Goal: Task Accomplishment & Management: Use online tool/utility

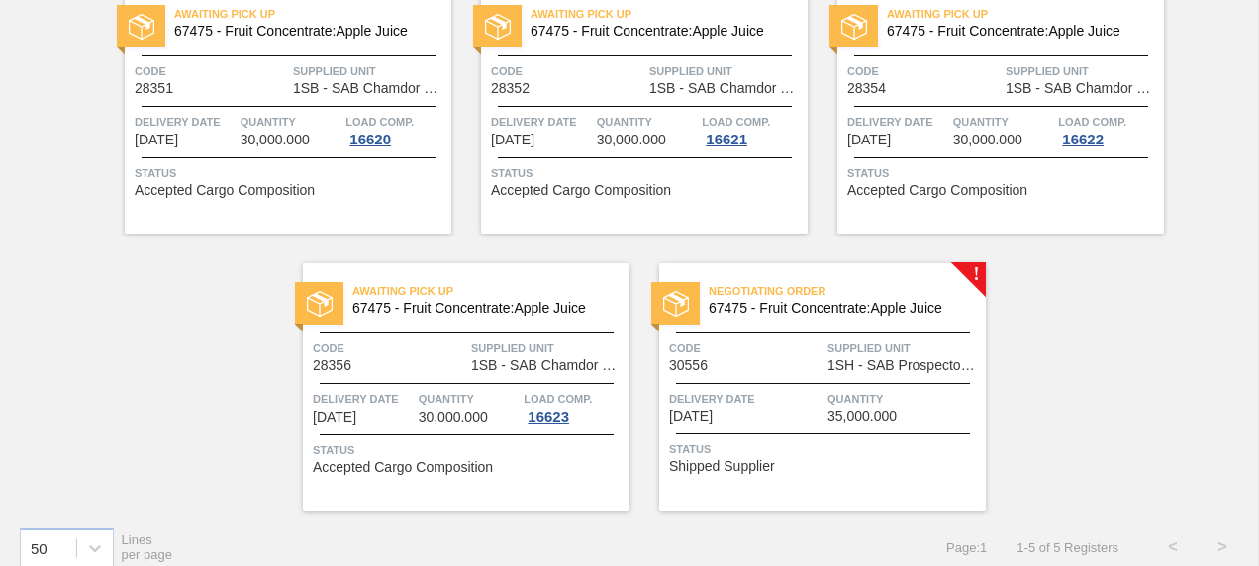
scroll to position [198, 0]
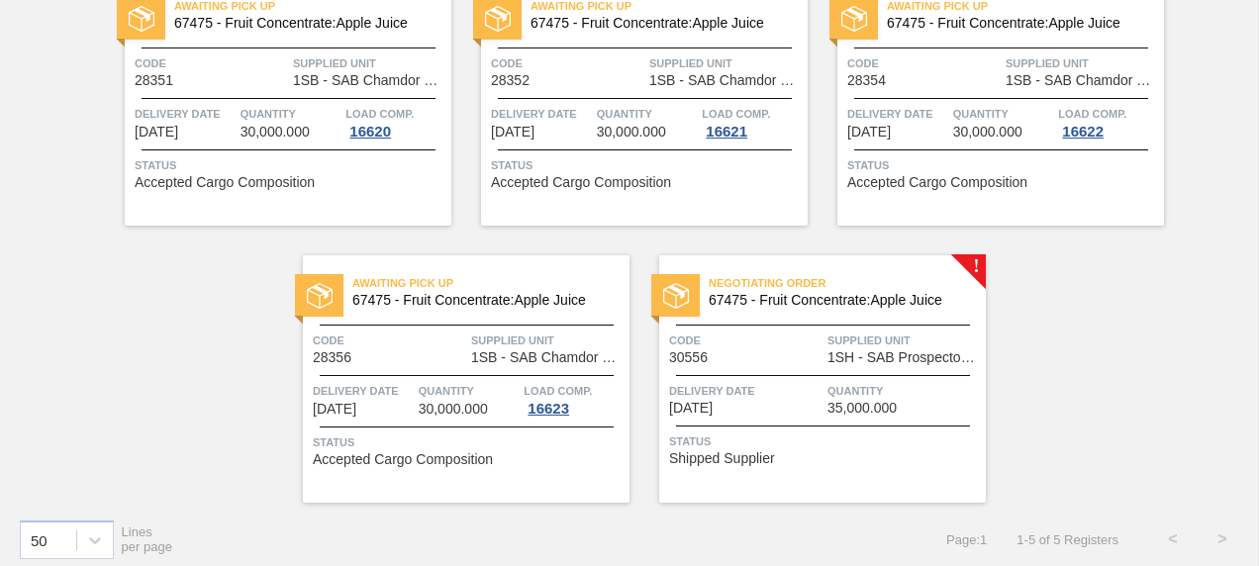
click at [972, 268] on div "Negotiating Order 67475 - Fruit Concentrate:Apple Juice Code 30556 Supplied Uni…" at bounding box center [822, 379] width 327 height 248
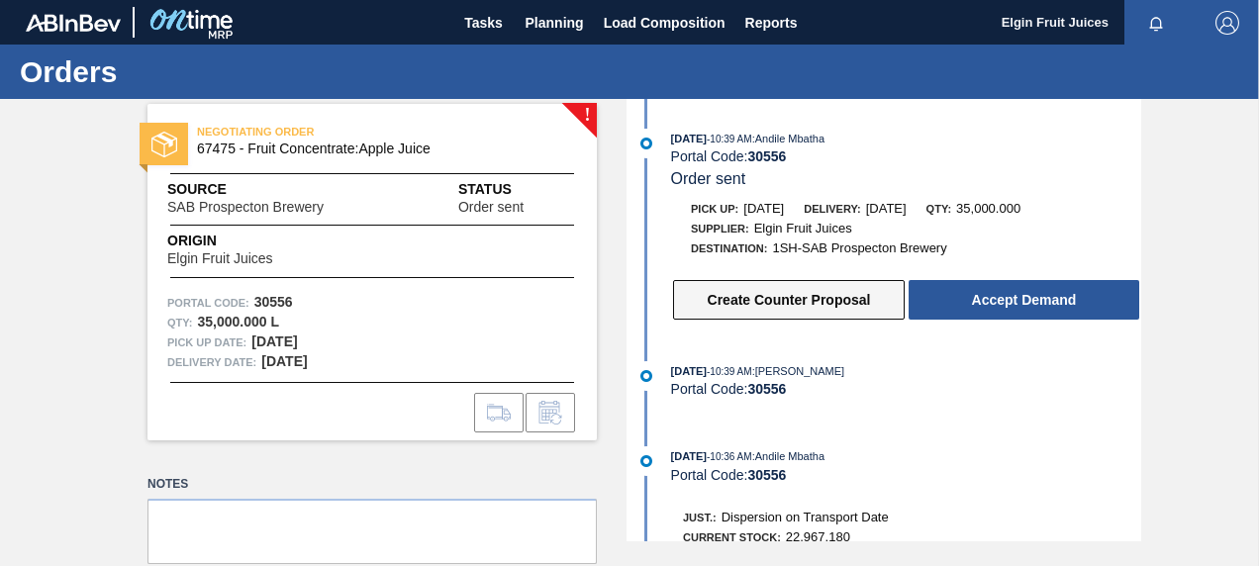
click at [758, 304] on button "Create Counter Proposal" at bounding box center [789, 300] width 232 height 40
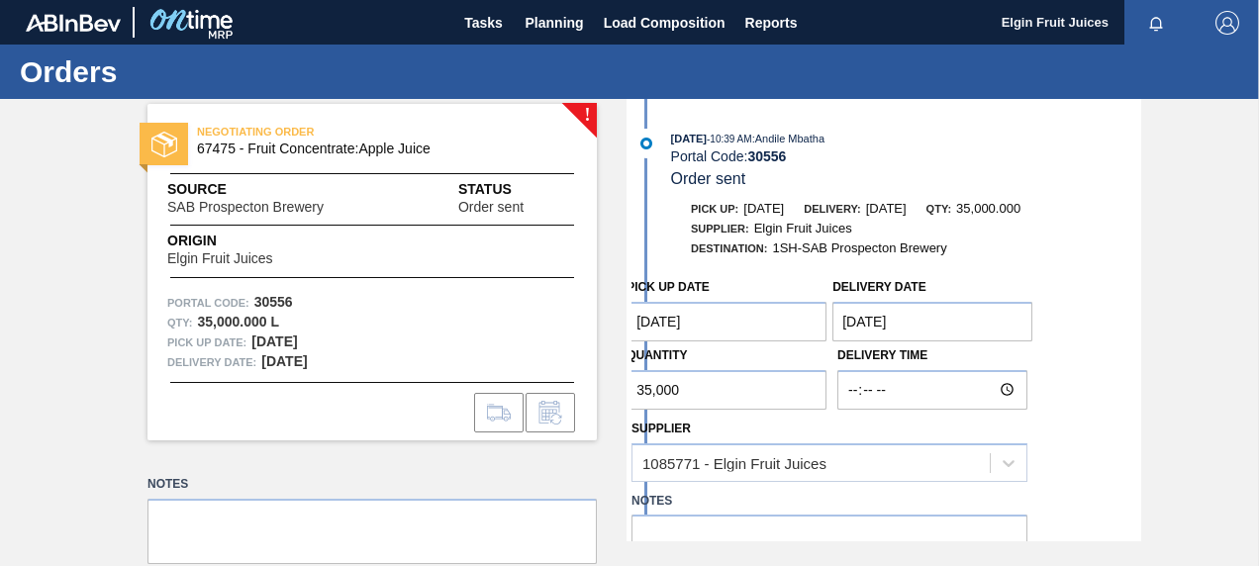
click at [727, 323] on Date "[DATE]" at bounding box center [727, 322] width 200 height 40
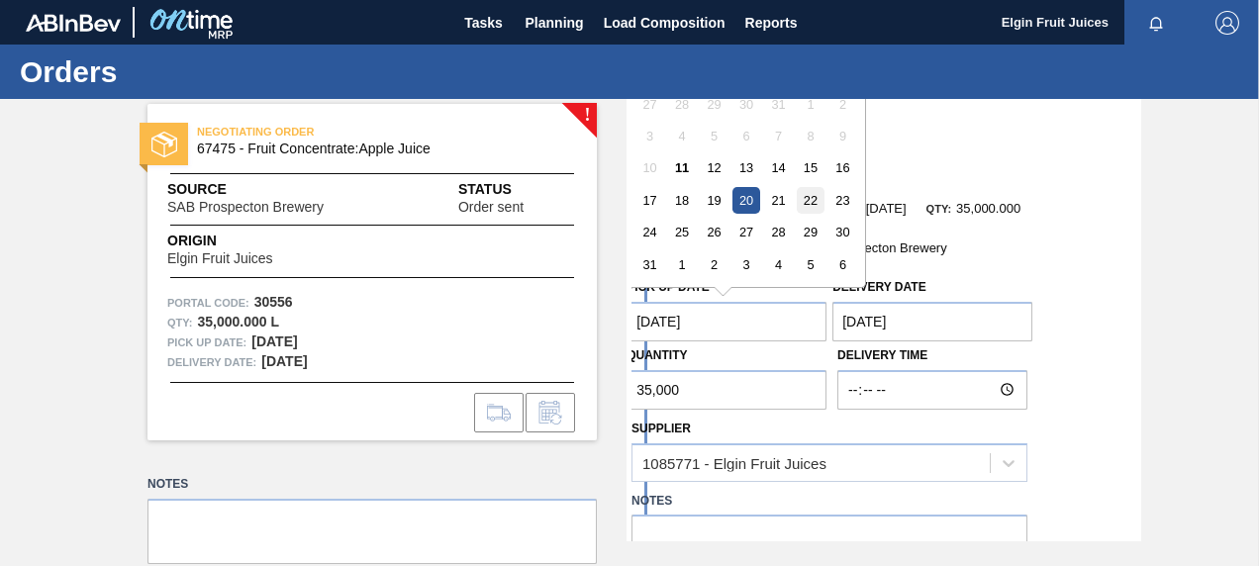
click at [810, 198] on div "22" at bounding box center [811, 200] width 27 height 27
type Date "[DATE]"
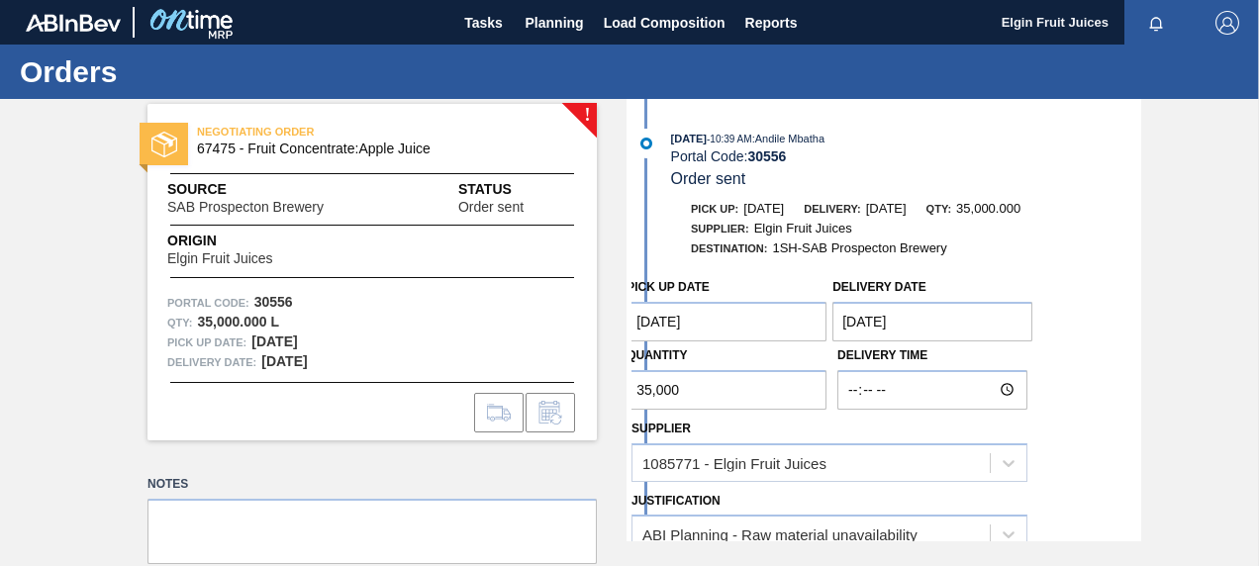
click at [913, 317] on Date "[DATE]" at bounding box center [933, 322] width 200 height 40
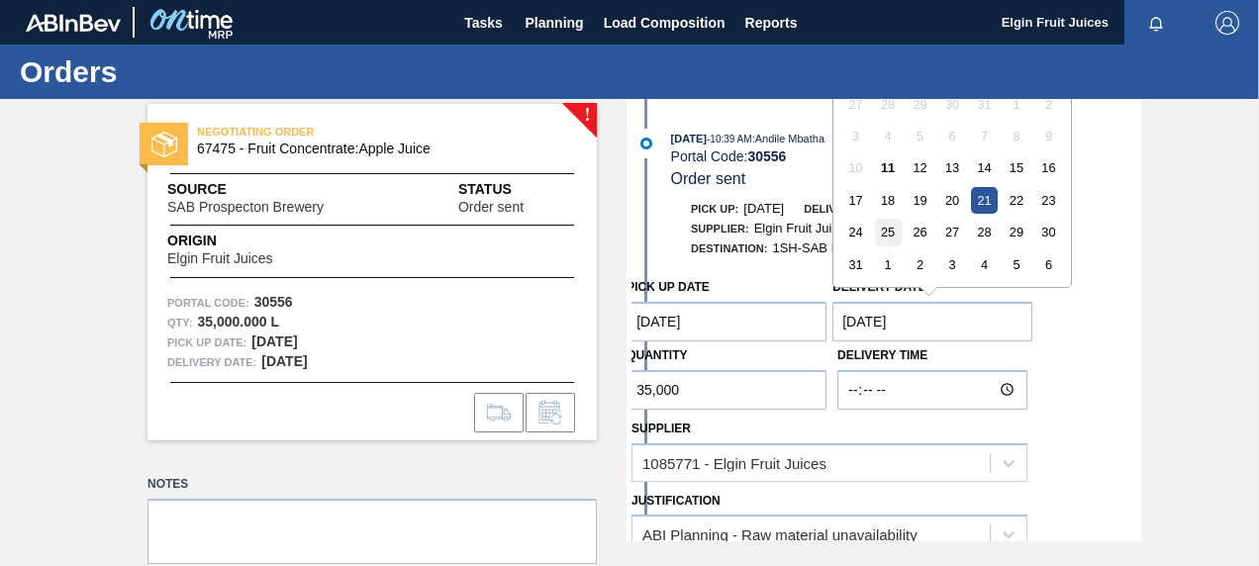
click at [880, 235] on div "25" at bounding box center [888, 232] width 27 height 27
type Date "[DATE]"
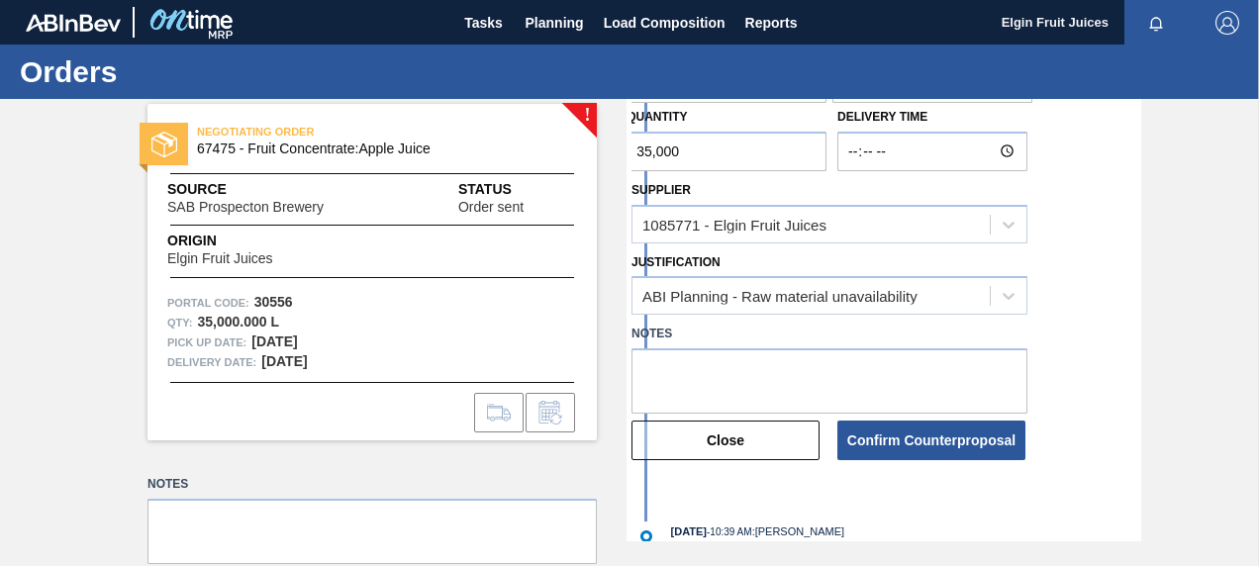
scroll to position [297, 0]
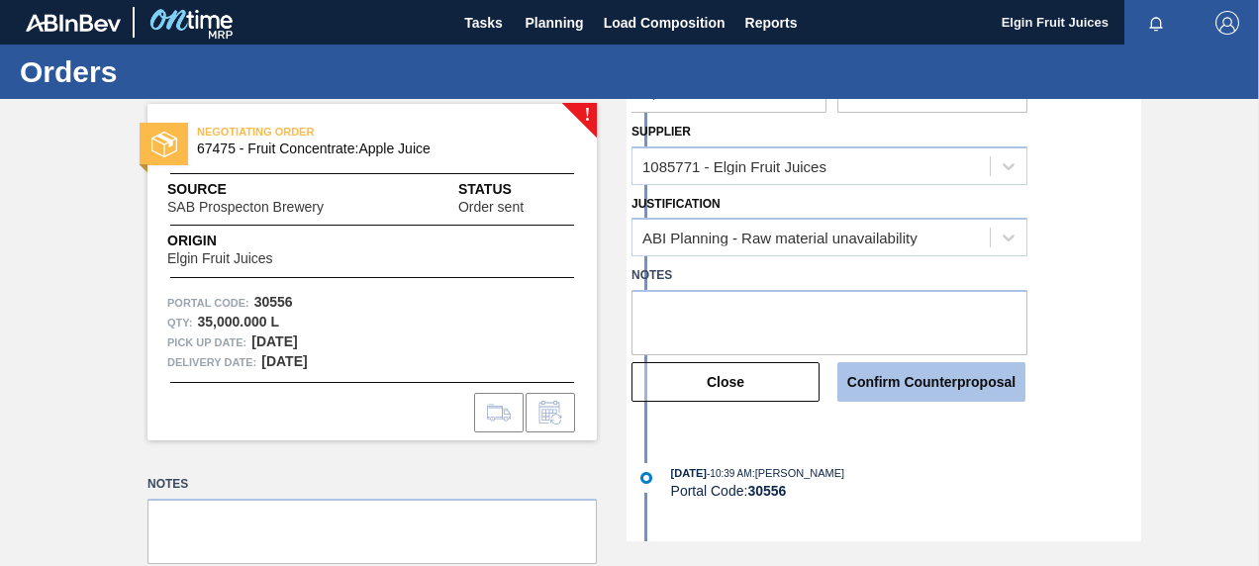
click at [885, 372] on button "Confirm Counterproposal" at bounding box center [932, 382] width 188 height 40
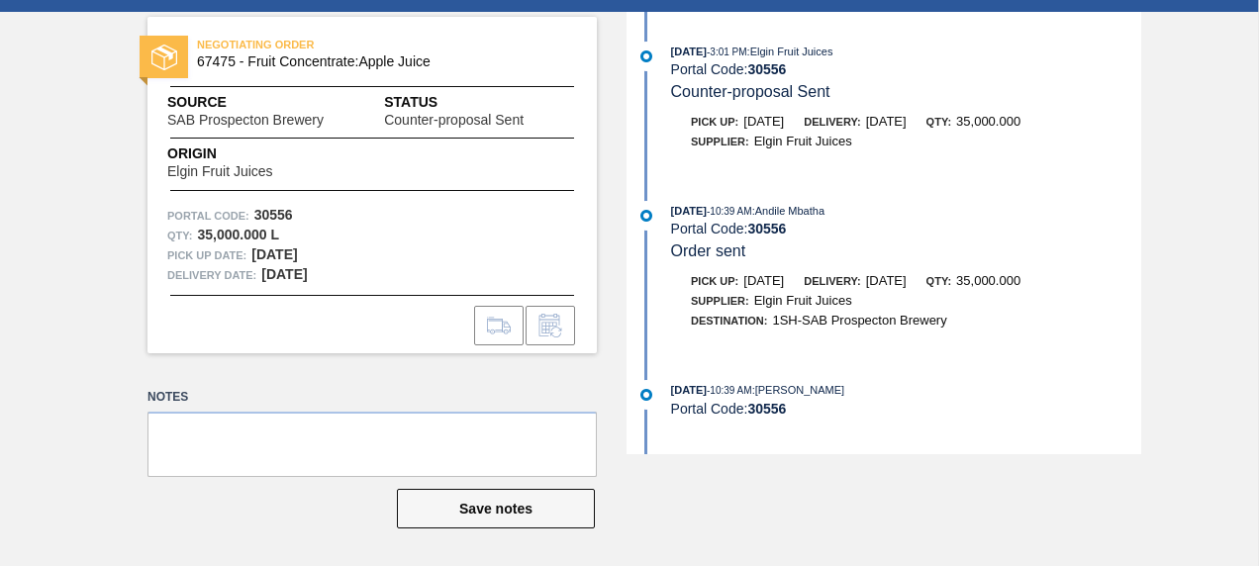
scroll to position [0, 0]
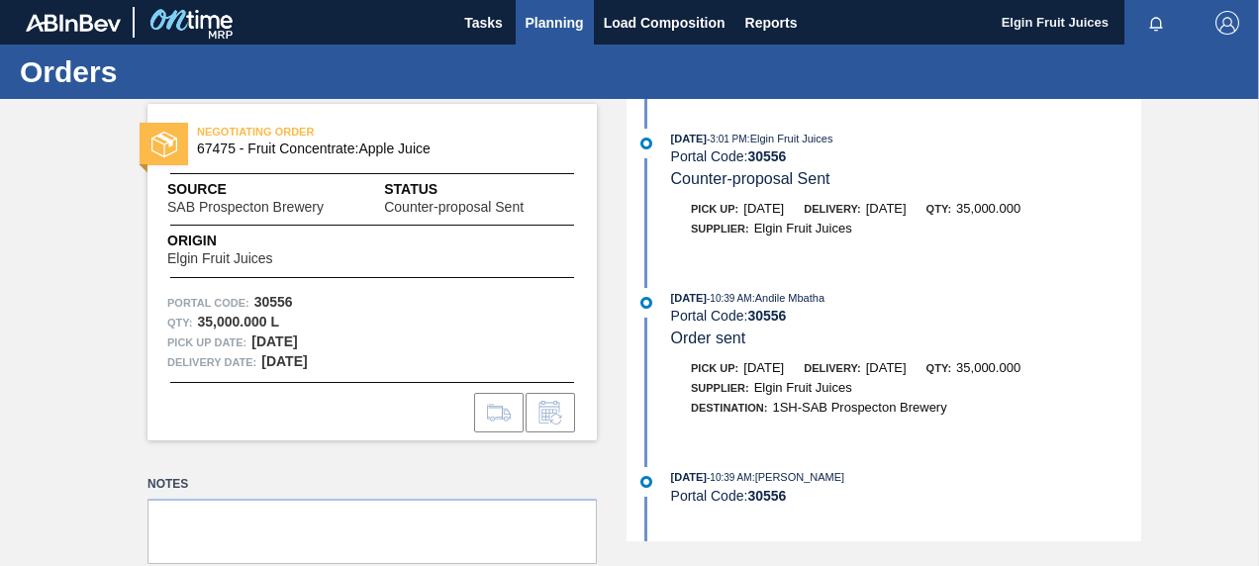
click at [545, 26] on span "Planning" at bounding box center [555, 23] width 58 height 24
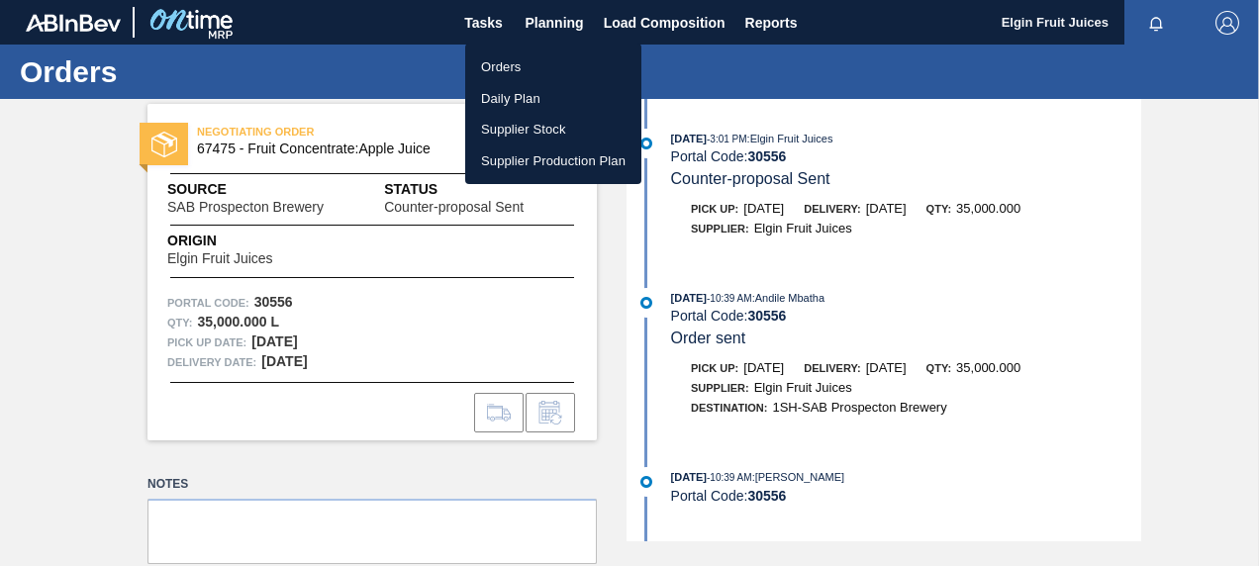
click at [514, 65] on li "Orders" at bounding box center [553, 67] width 176 height 32
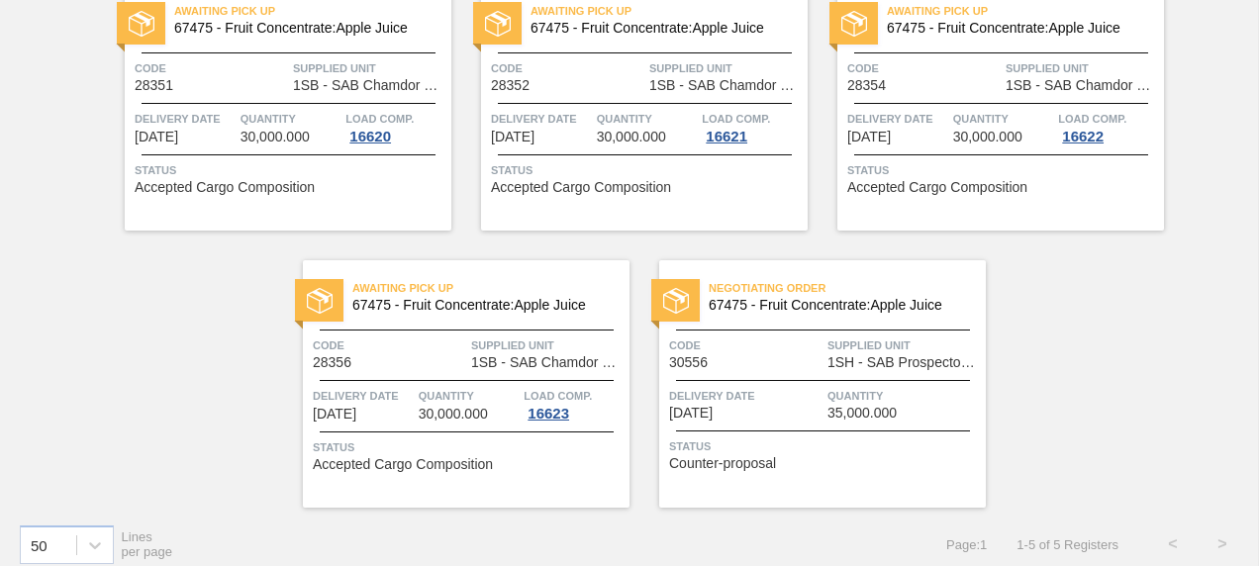
scroll to position [198, 0]
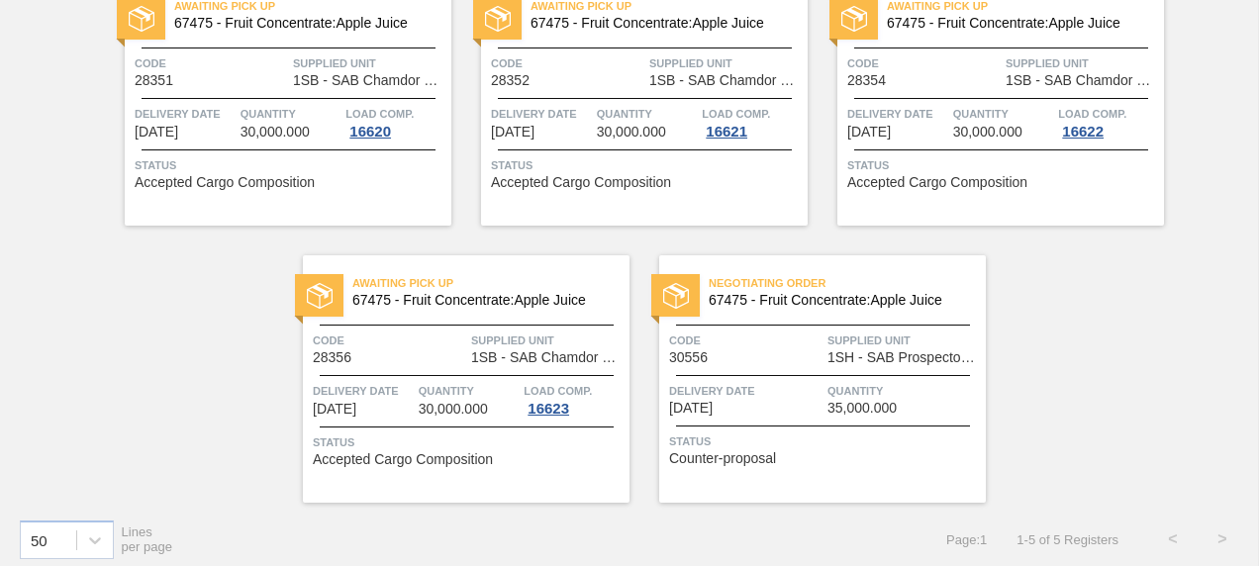
click at [849, 302] on span "67475 - Fruit Concentrate:Apple Juice" at bounding box center [839, 300] width 261 height 15
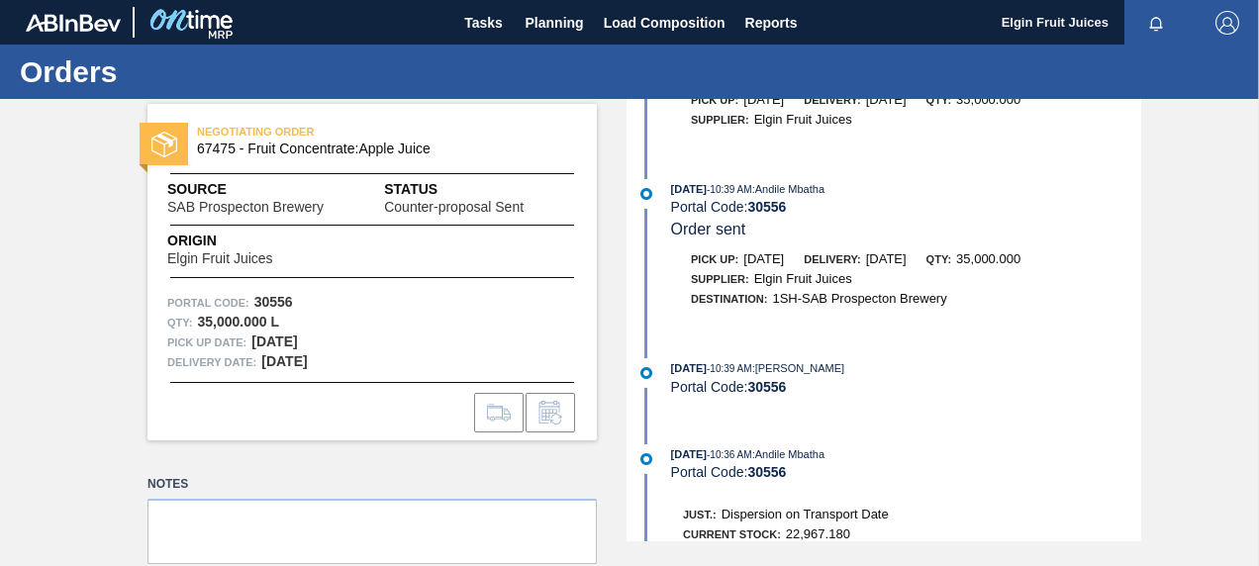
scroll to position [299, 0]
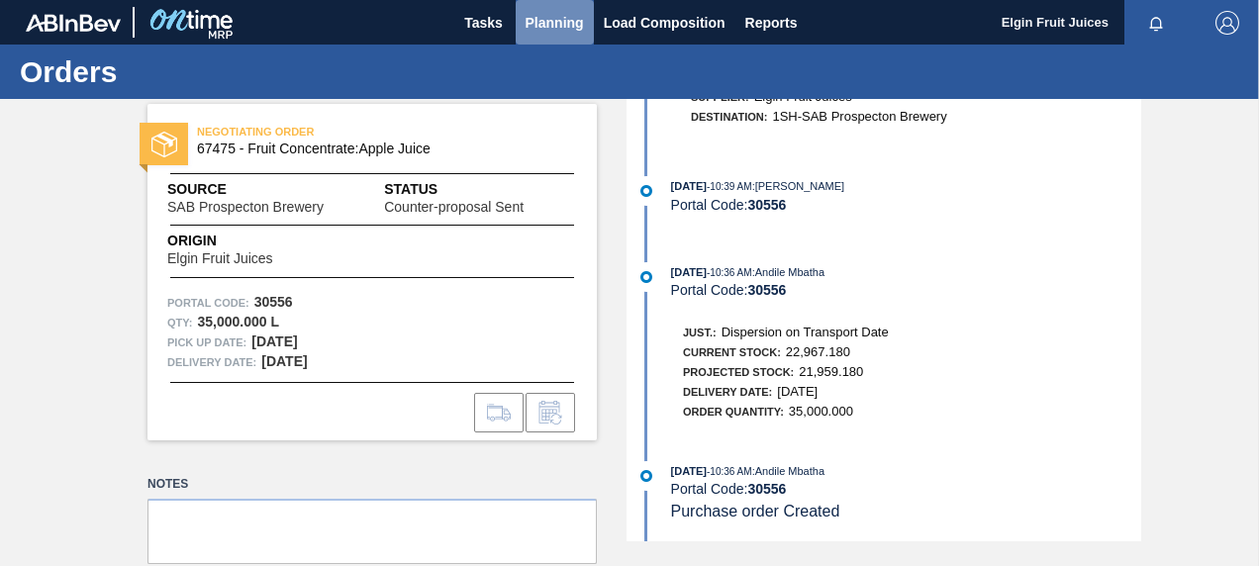
click at [549, 16] on span "Planning" at bounding box center [555, 23] width 58 height 24
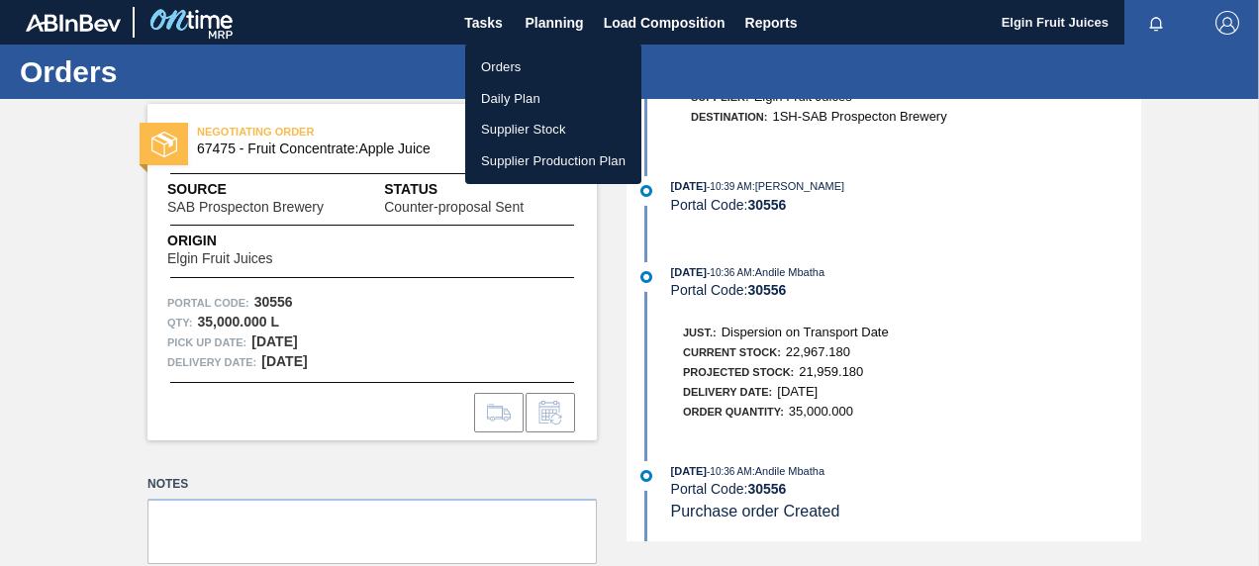
drag, startPoint x: 520, startPoint y: 56, endPoint x: 543, endPoint y: 83, distance: 35.1
click at [519, 56] on li "Orders" at bounding box center [553, 67] width 176 height 32
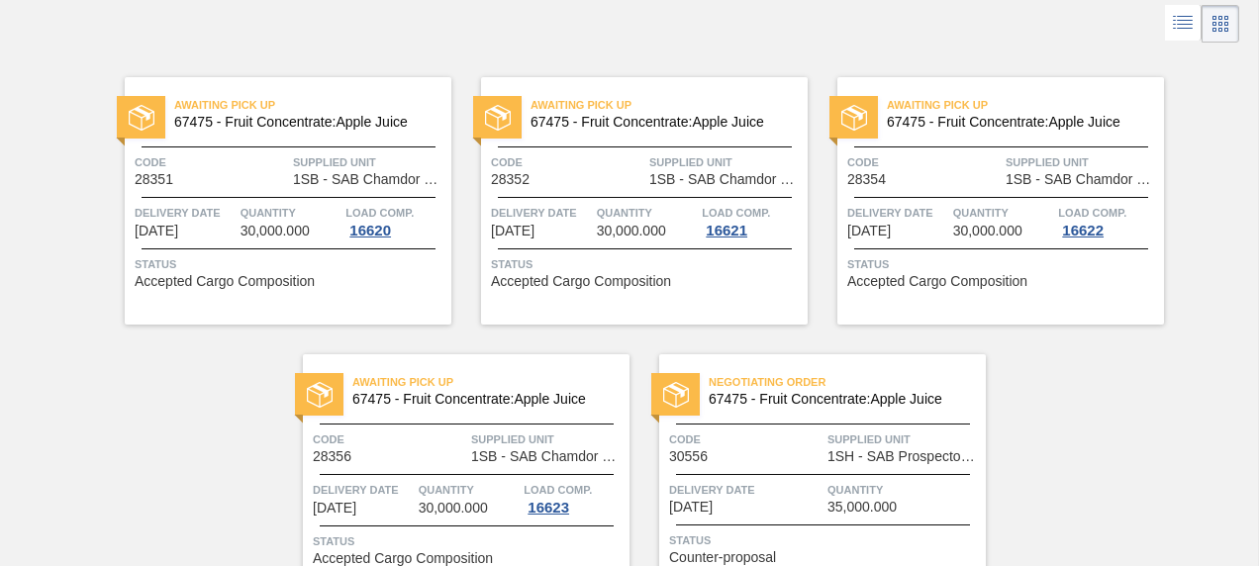
scroll to position [207, 0]
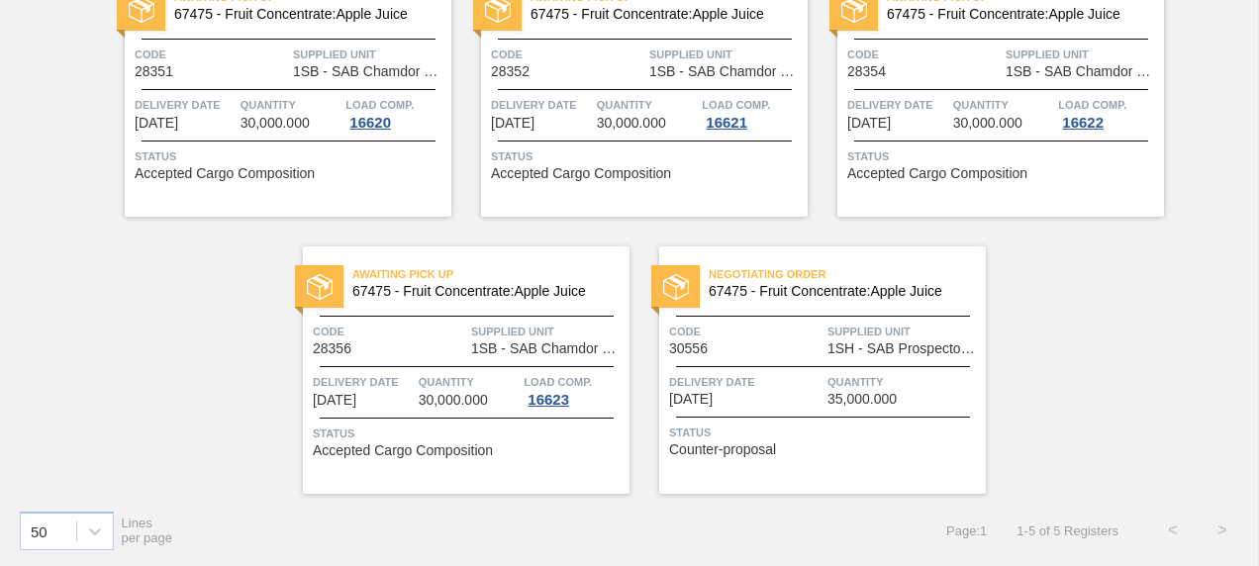
click at [741, 341] on div "Code 30556" at bounding box center [745, 339] width 153 height 35
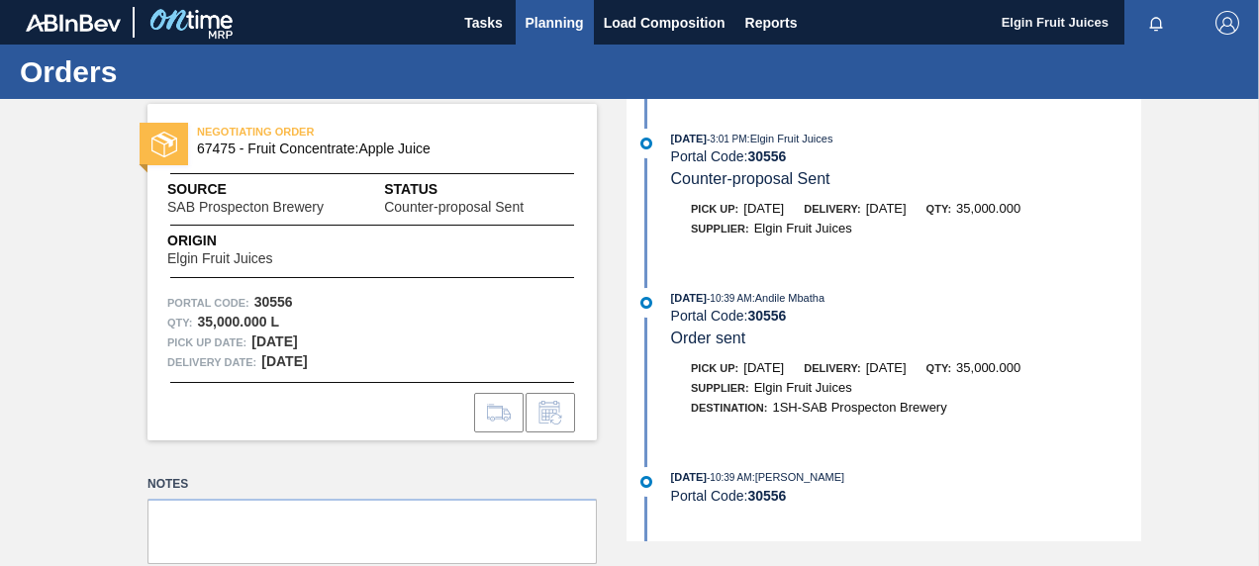
click at [545, 20] on span "Planning" at bounding box center [555, 23] width 58 height 24
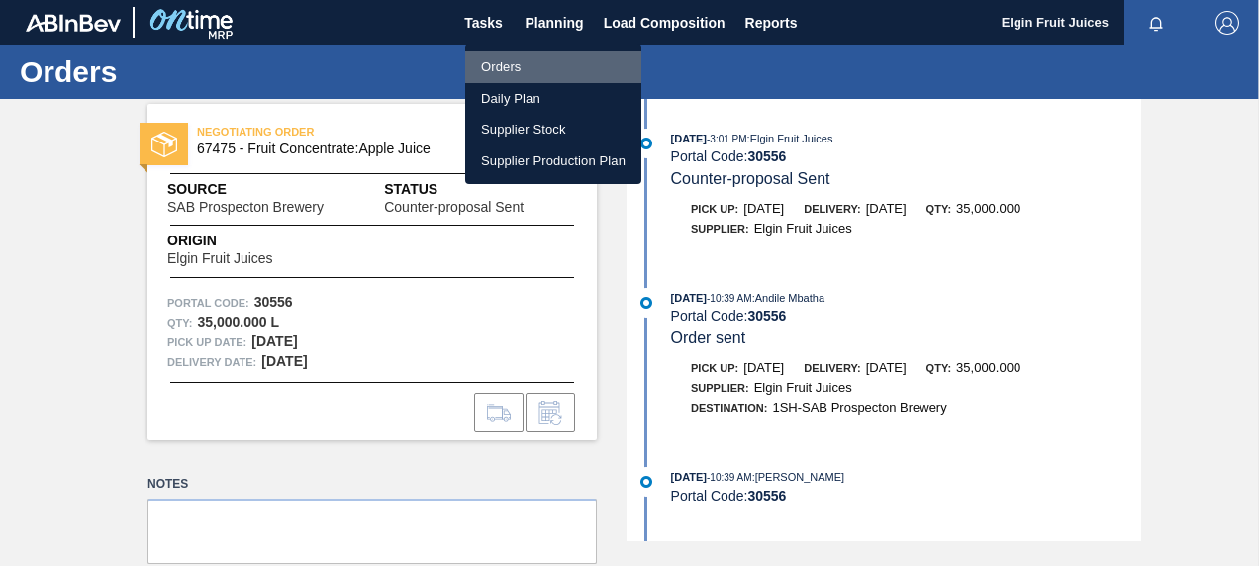
drag, startPoint x: 500, startPoint y: 60, endPoint x: 750, endPoint y: 166, distance: 271.1
click at [500, 60] on li "Orders" at bounding box center [553, 67] width 176 height 32
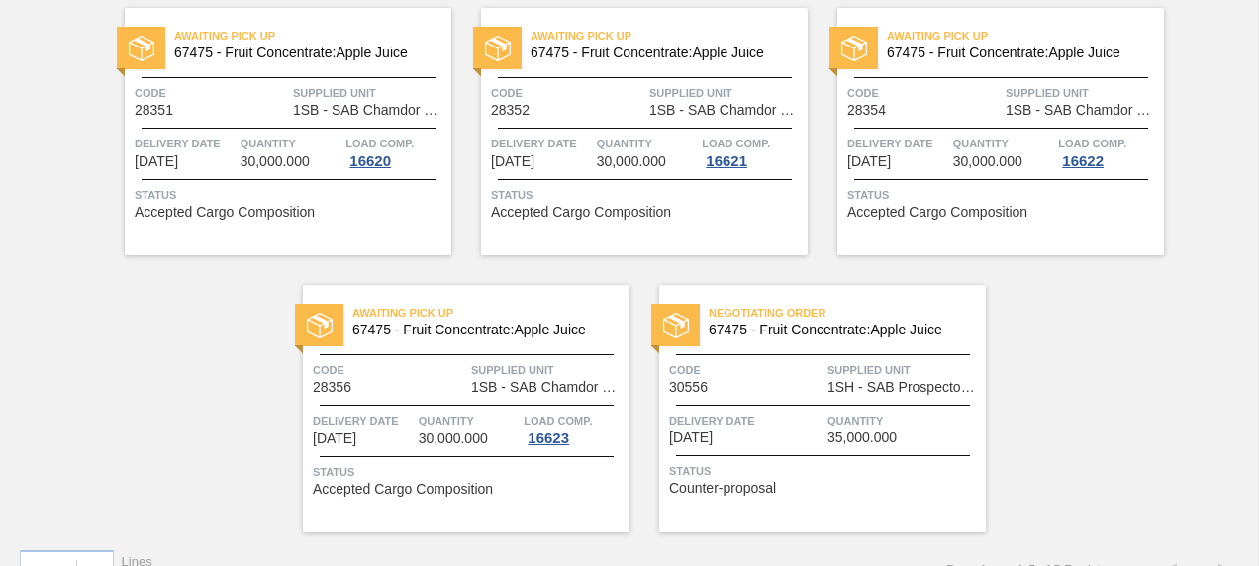
scroll to position [198, 0]
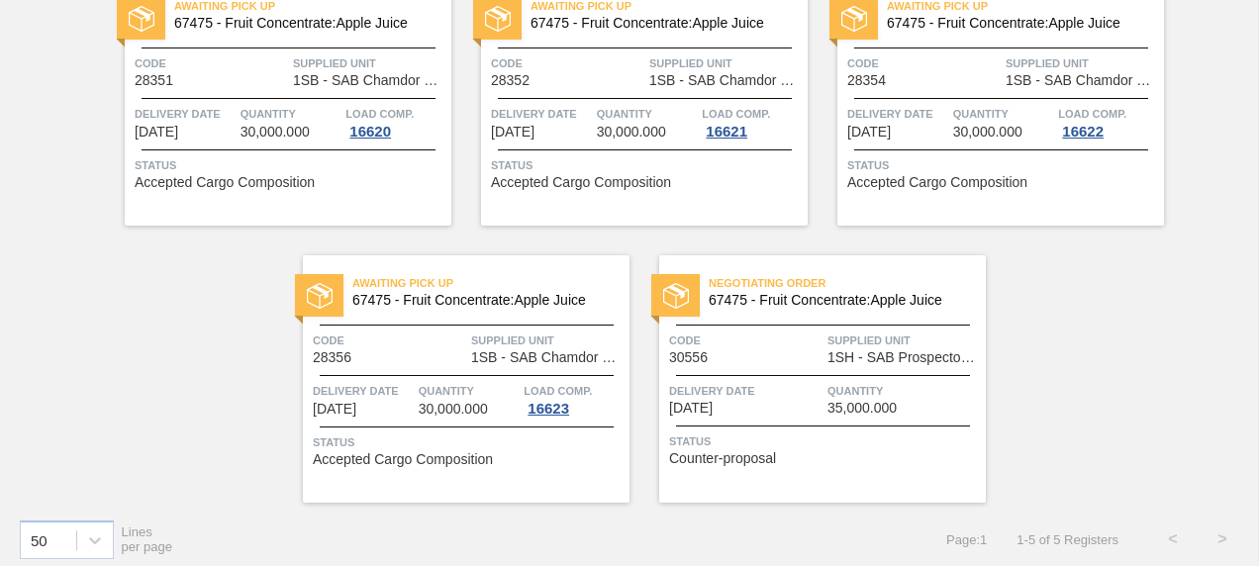
click at [667, 291] on img at bounding box center [676, 296] width 26 height 26
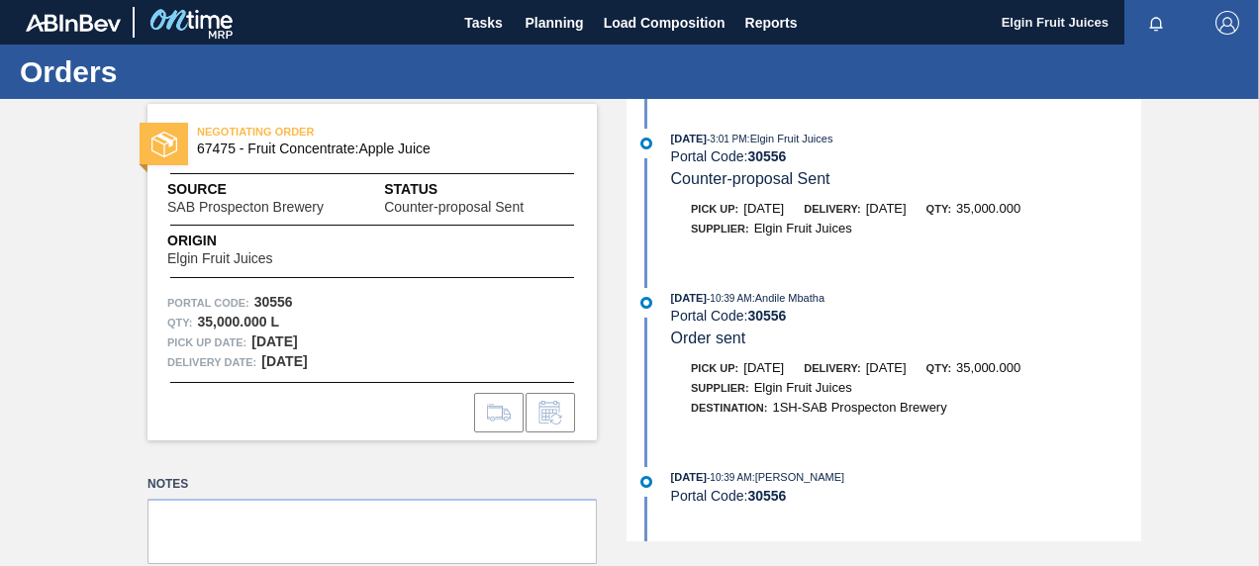
scroll to position [87, 0]
